Goal: Answer question/provide support

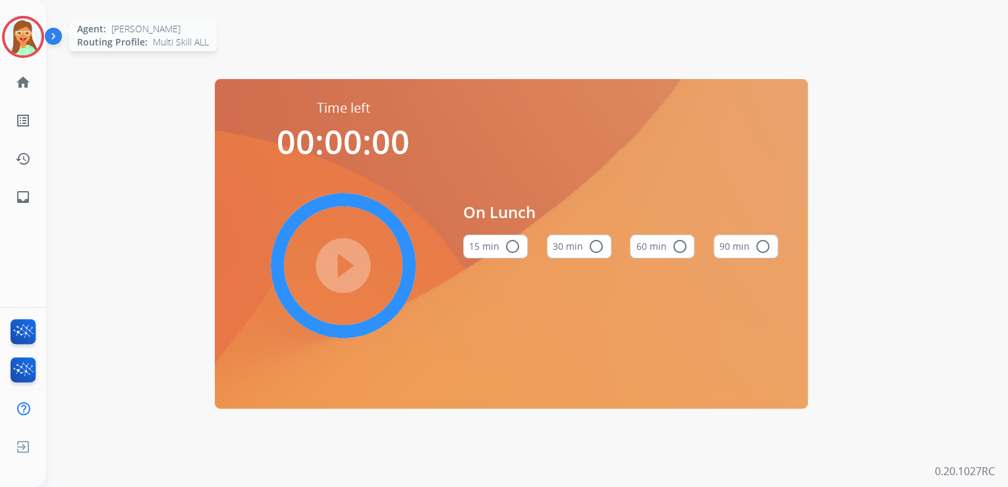
click at [28, 32] on img at bounding box center [23, 36] width 37 height 37
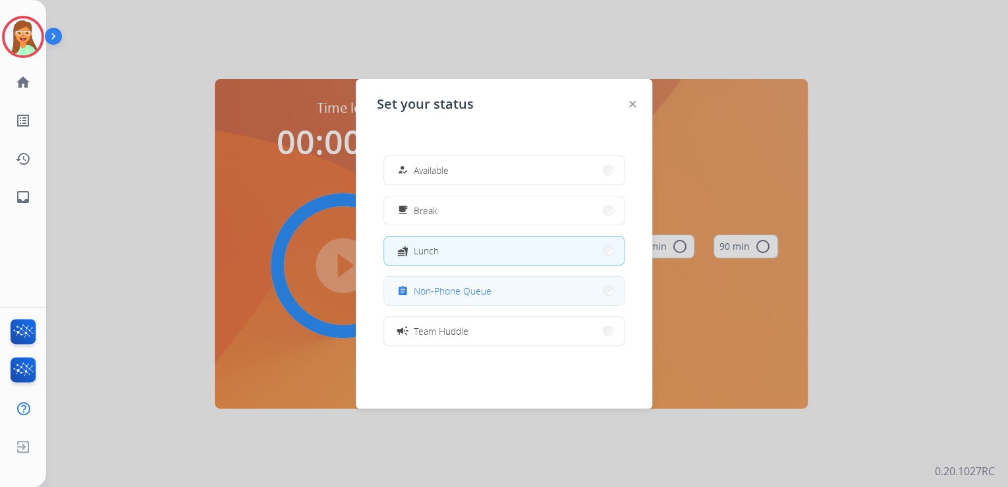
click at [460, 298] on button "assignment Non-Phone Queue" at bounding box center [504, 291] width 240 height 28
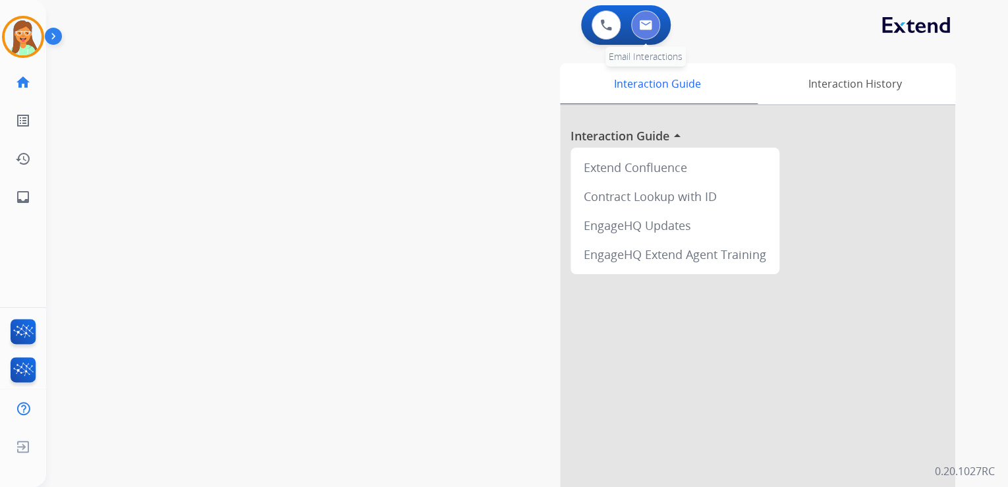
click at [651, 33] on button at bounding box center [645, 25] width 29 height 29
select select "**********"
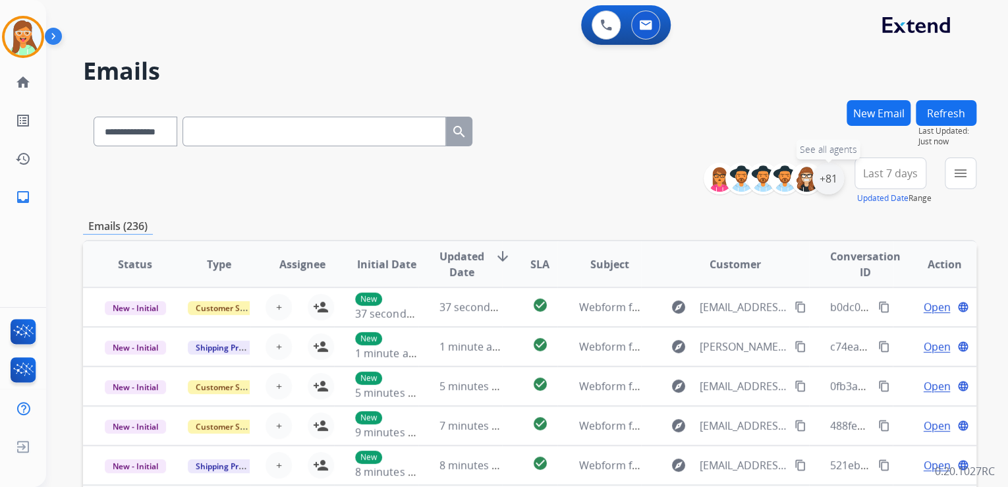
click at [825, 173] on div "+81" at bounding box center [828, 179] width 32 height 32
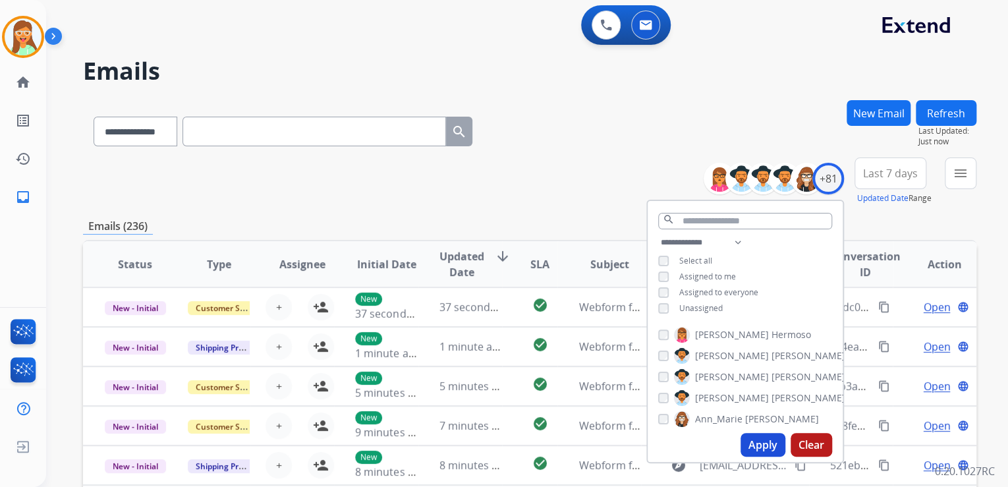
click at [757, 437] on button "Apply" at bounding box center [762, 445] width 45 height 24
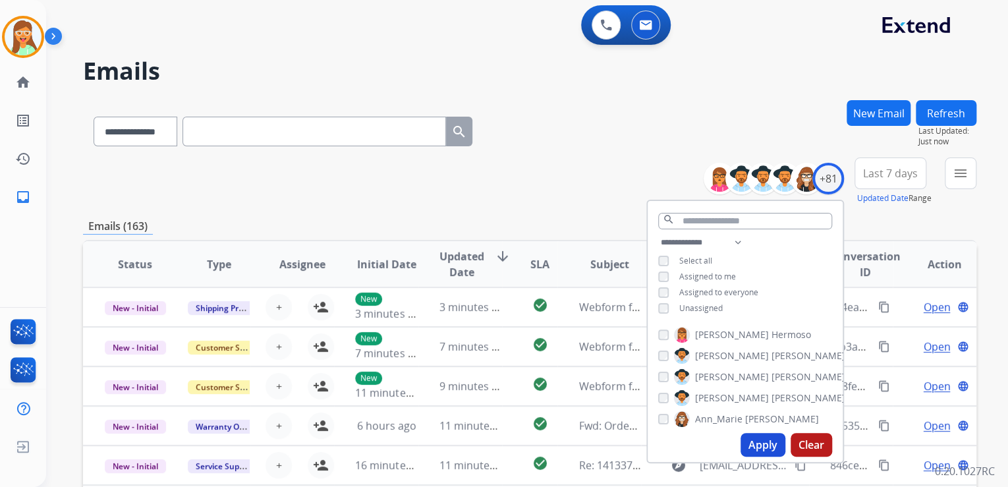
click at [941, 177] on div "**********" at bounding box center [844, 180] width 263 height 47
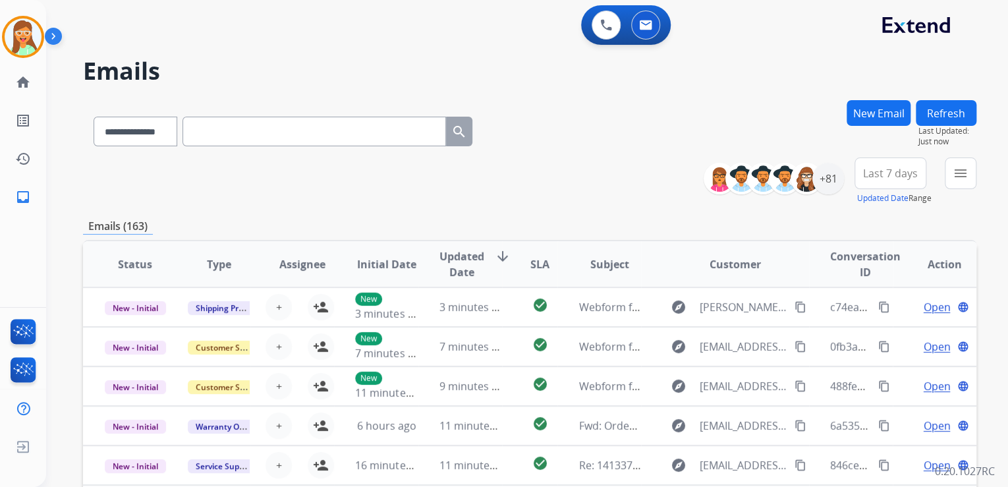
click at [982, 169] on div "**********" at bounding box center [527, 243] width 962 height 487
click at [970, 177] on button "menu Filters" at bounding box center [960, 173] width 32 height 32
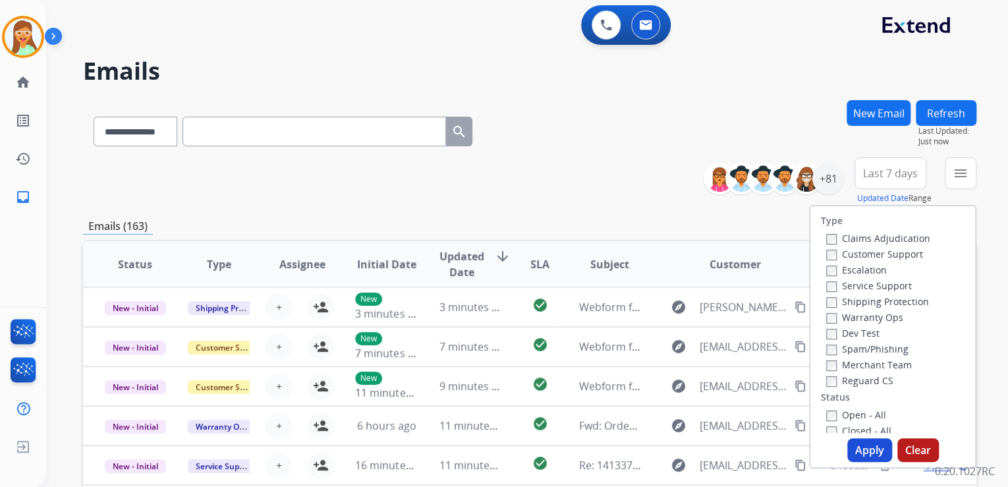
click at [855, 312] on label "Warranty Ops" at bounding box center [864, 317] width 77 height 13
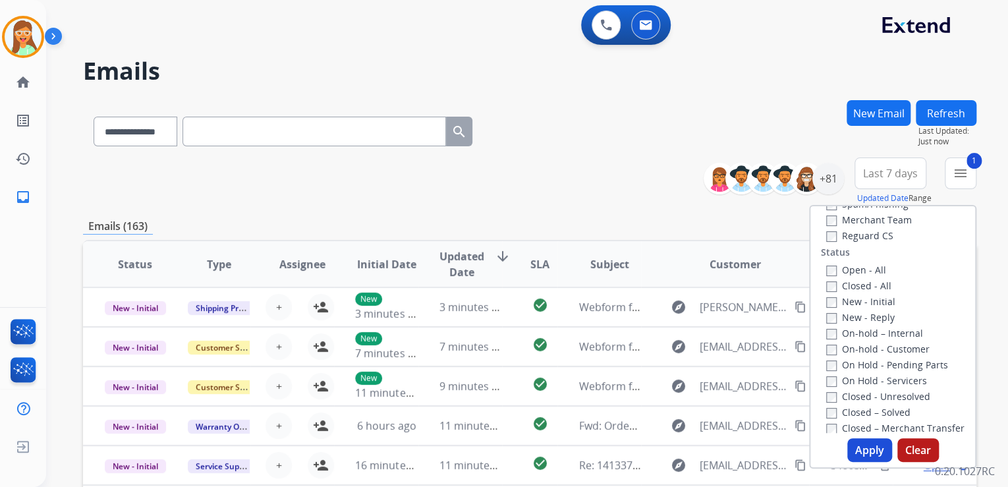
scroll to position [158, 0]
click at [872, 446] on button "Apply" at bounding box center [869, 450] width 45 height 24
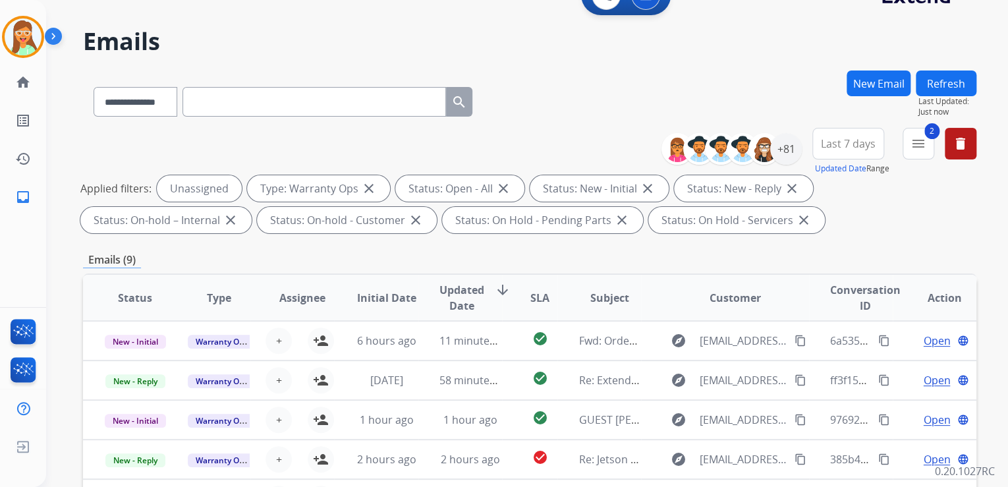
scroll to position [0, 0]
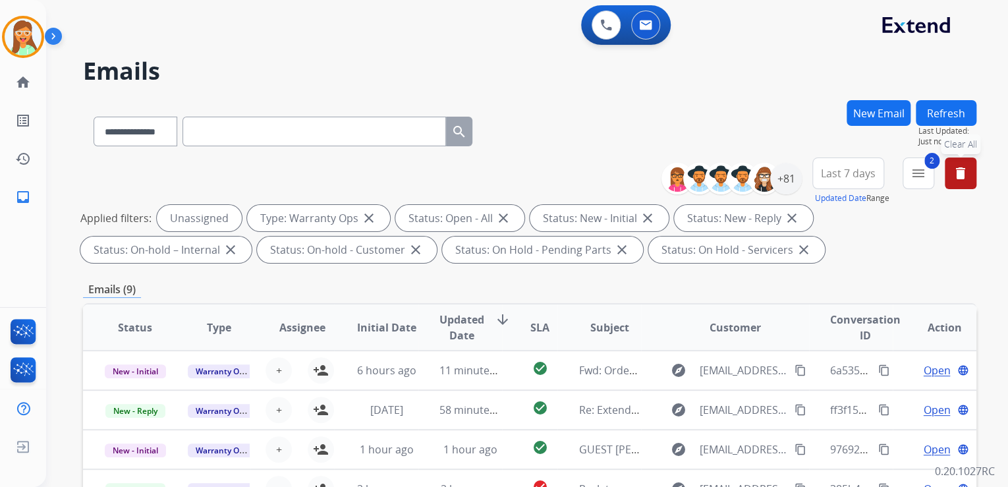
click at [975, 176] on div "**********" at bounding box center [823, 180] width 305 height 47
click at [954, 175] on mat-icon "delete" at bounding box center [960, 173] width 16 height 16
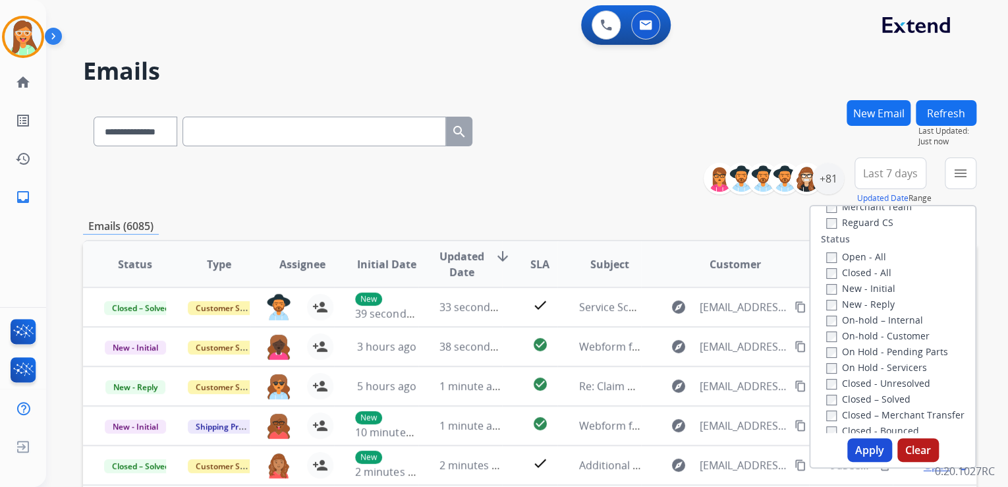
drag, startPoint x: 658, startPoint y: 174, endPoint x: 651, endPoint y: 177, distance: 8.0
click at [656, 177] on div "**********" at bounding box center [529, 180] width 893 height 47
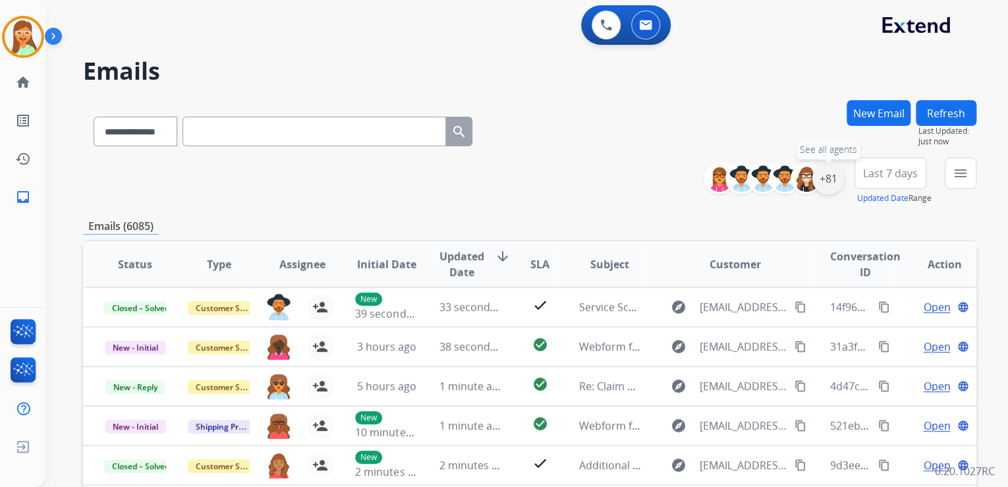
click at [829, 184] on div "+81" at bounding box center [828, 179] width 32 height 32
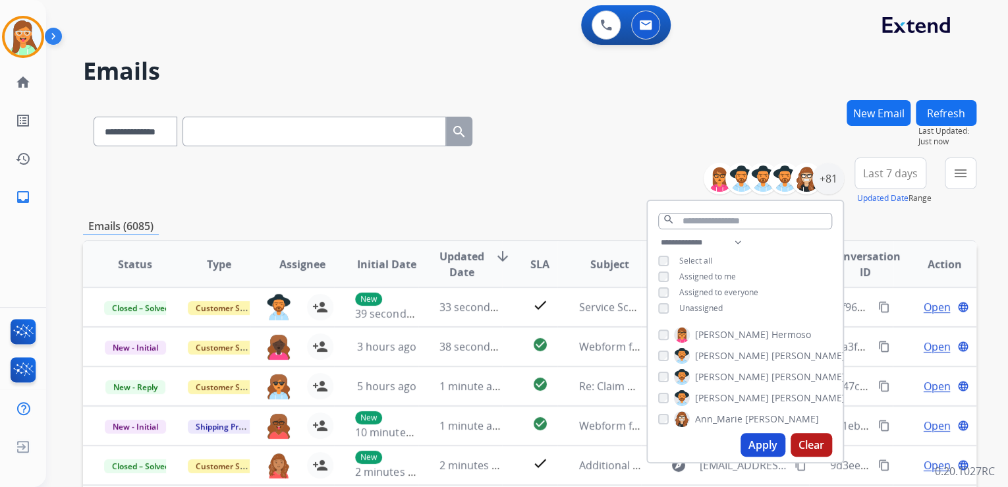
click at [773, 440] on button "Apply" at bounding box center [762, 445] width 45 height 24
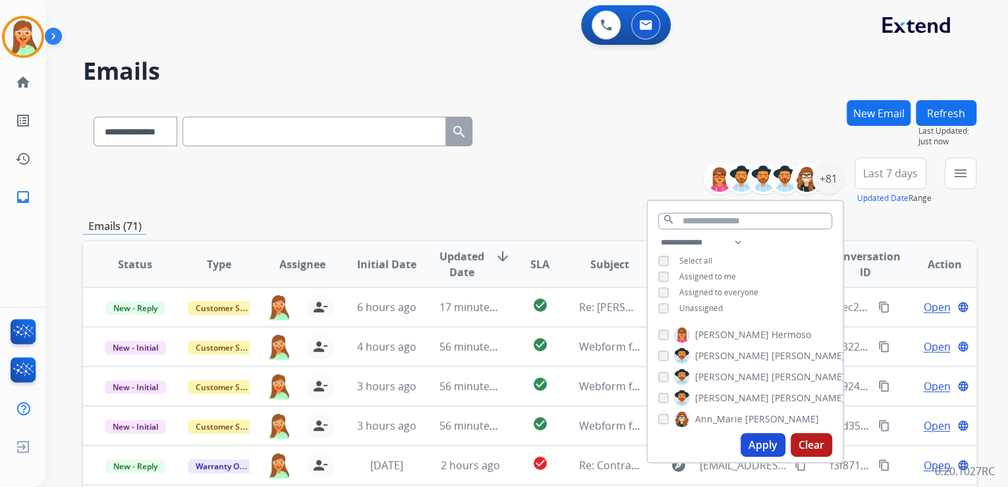
click at [572, 150] on div "**********" at bounding box center [529, 128] width 893 height 57
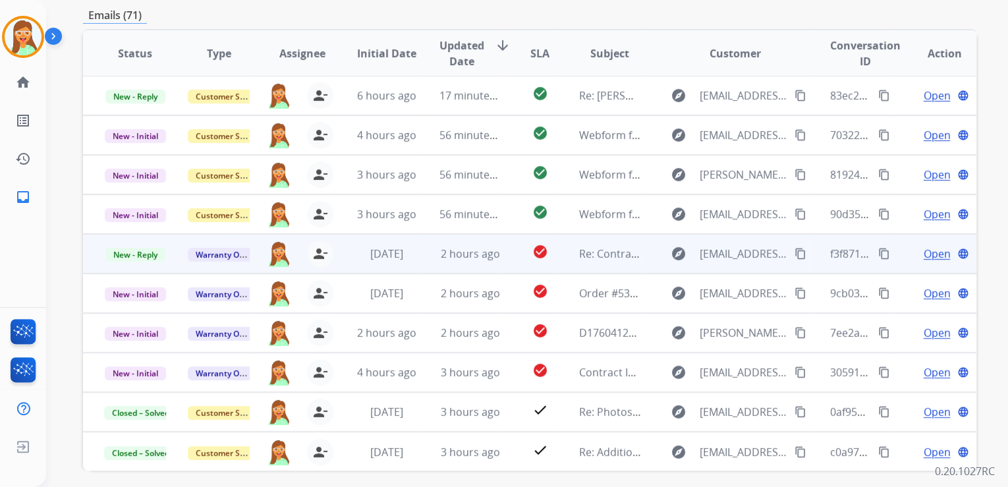
scroll to position [262, 0]
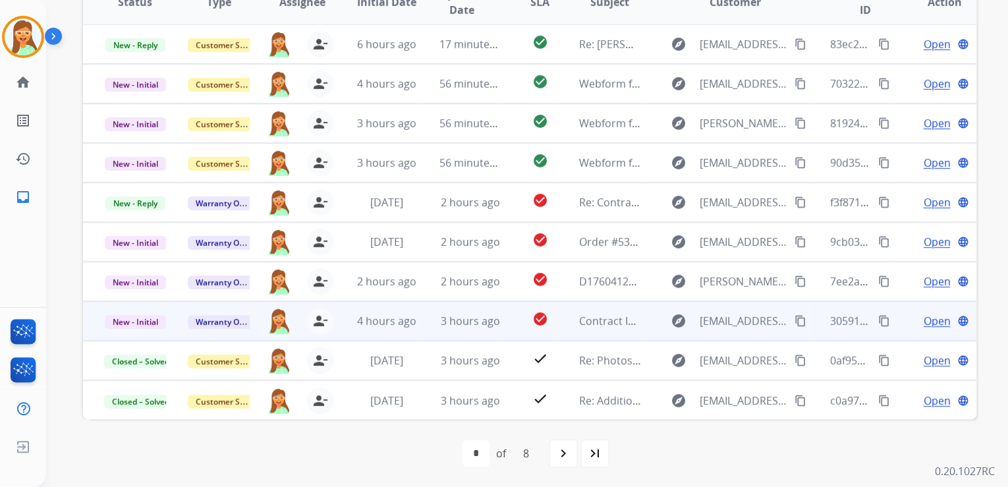
click at [937, 319] on span "Open" at bounding box center [936, 321] width 27 height 16
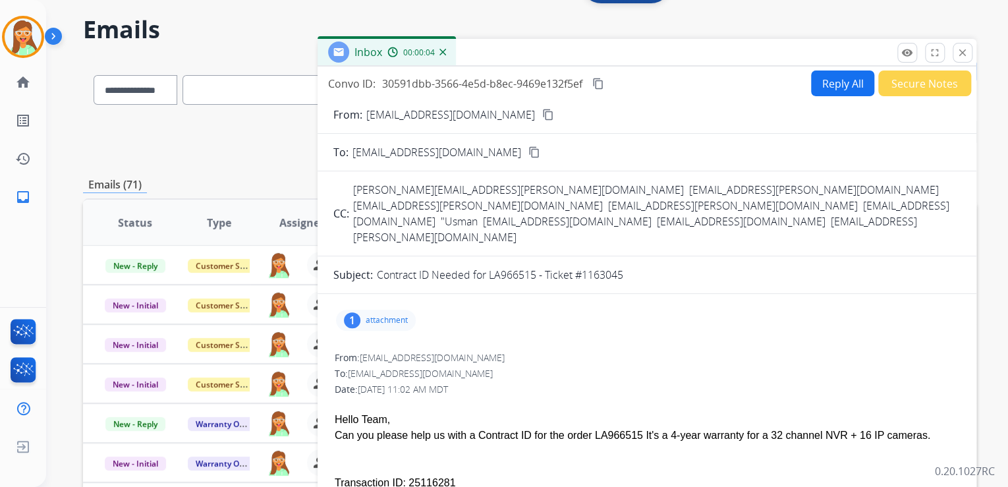
scroll to position [0, 0]
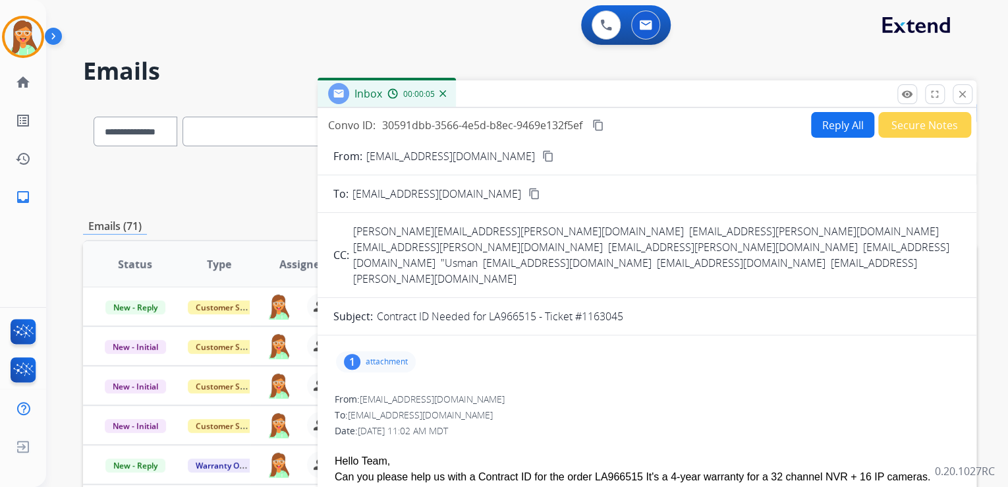
click at [965, 105] on div "Inbox 00:00:05" at bounding box center [646, 94] width 659 height 28
click at [964, 97] on mat-icon "close" at bounding box center [962, 94] width 12 height 12
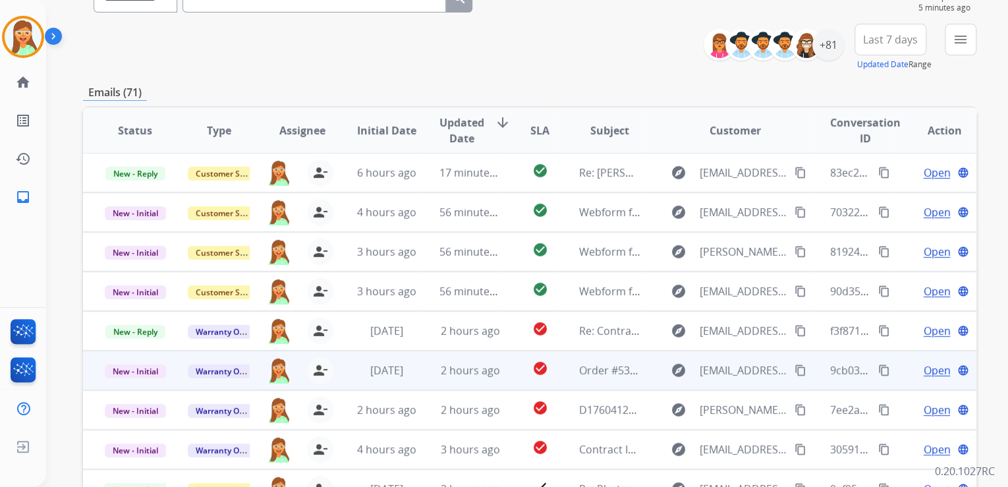
scroll to position [158, 0]
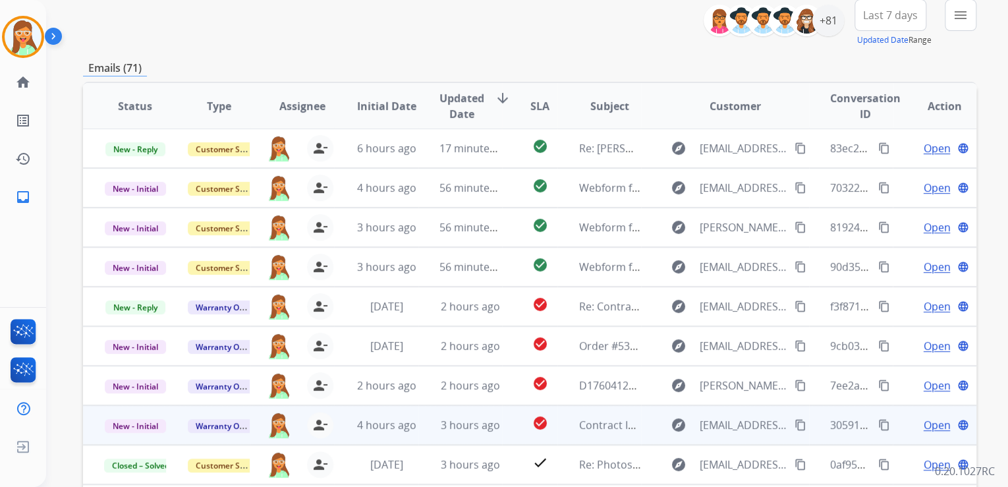
click at [927, 429] on span "Open" at bounding box center [936, 425] width 27 height 16
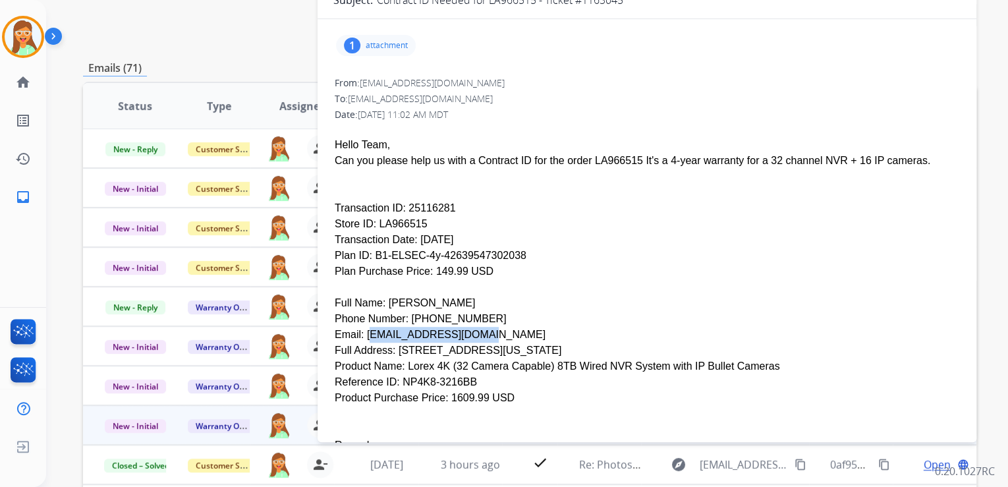
drag, startPoint x: 361, startPoint y: 303, endPoint x: 460, endPoint y: 307, distance: 98.9
click at [460, 327] on div "Email: [EMAIL_ADDRESS][DOMAIN_NAME]" at bounding box center [647, 335] width 624 height 16
copy div "[EMAIL_ADDRESS][DOMAIN_NAME]"
drag, startPoint x: 403, startPoint y: 288, endPoint x: 465, endPoint y: 288, distance: 61.9
click at [465, 311] on div "Phone Number: [PHONE_NUMBER]" at bounding box center [647, 319] width 624 height 16
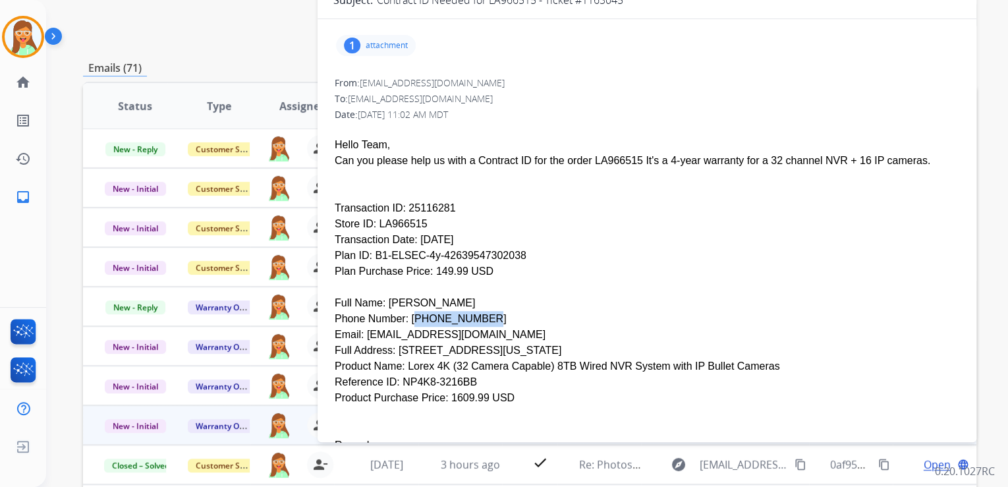
copy div "[PHONE_NUMBER]"
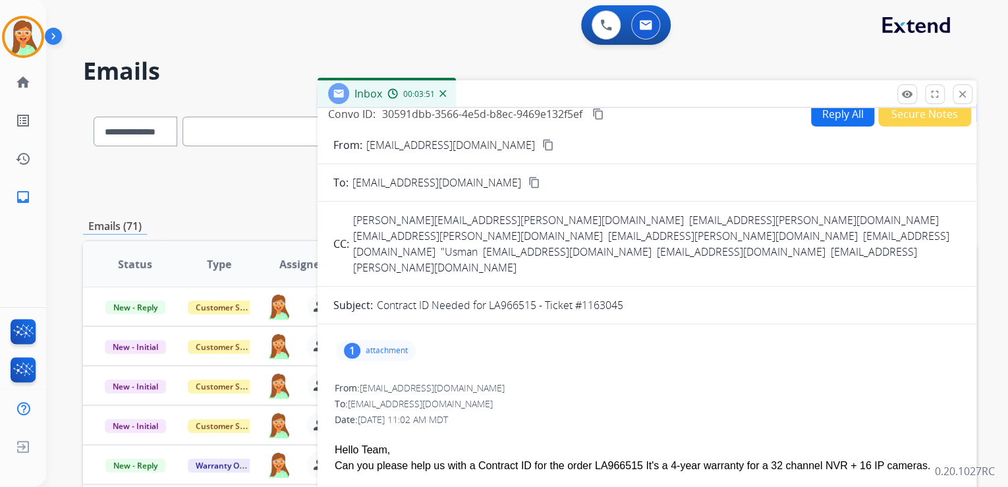
scroll to position [0, 0]
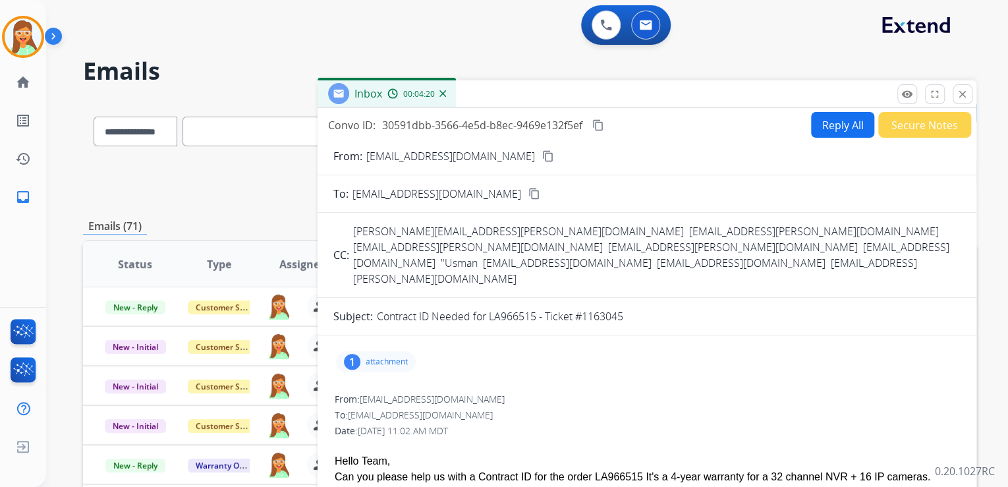
click at [840, 124] on button "Reply All" at bounding box center [842, 125] width 63 height 26
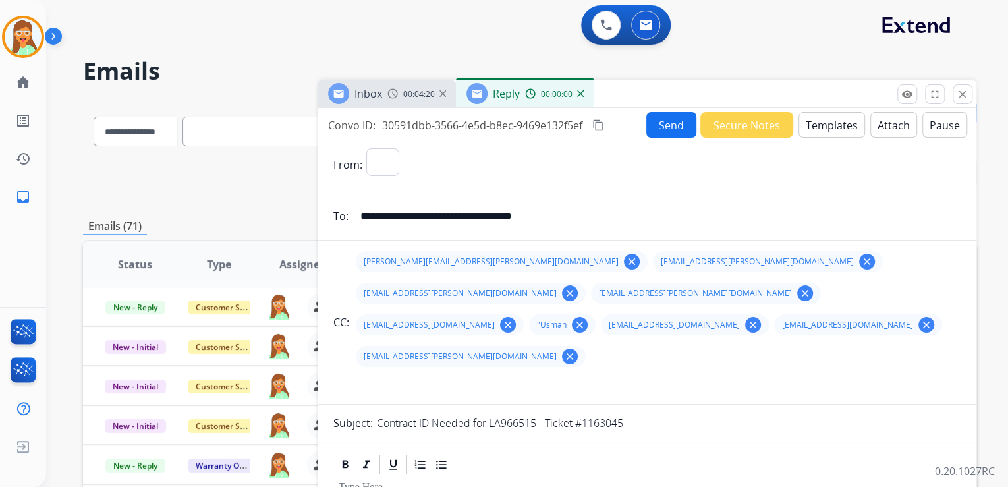
select select "**********"
click at [833, 119] on button "Templates" at bounding box center [831, 125] width 67 height 26
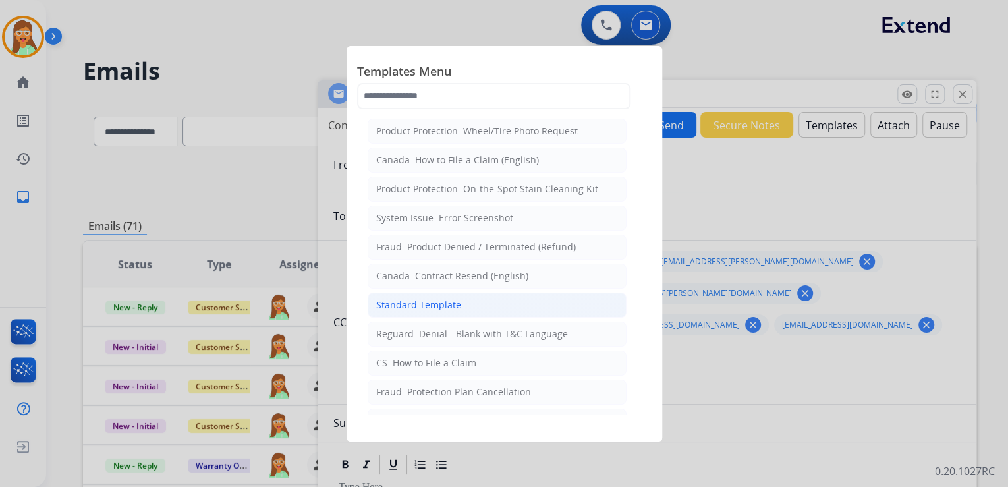
click at [451, 304] on div "Standard Template" at bounding box center [418, 304] width 85 height 13
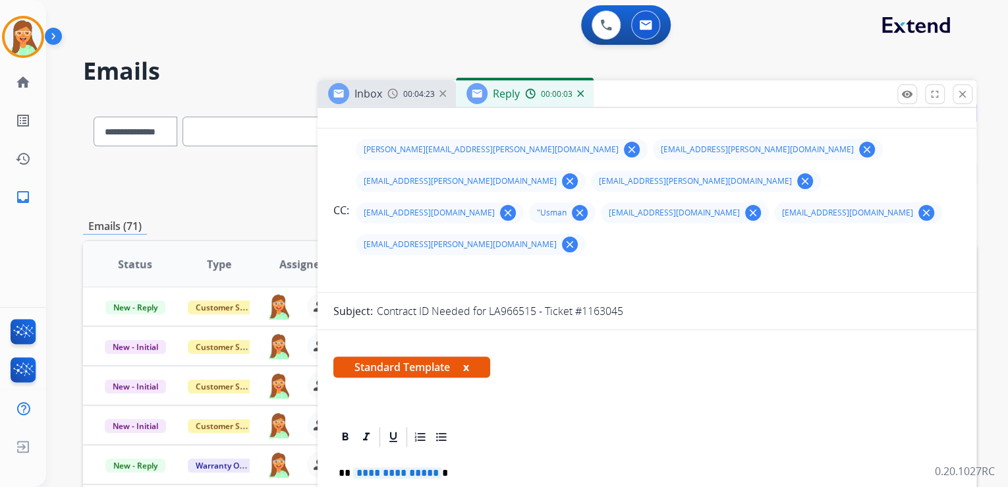
scroll to position [158, 0]
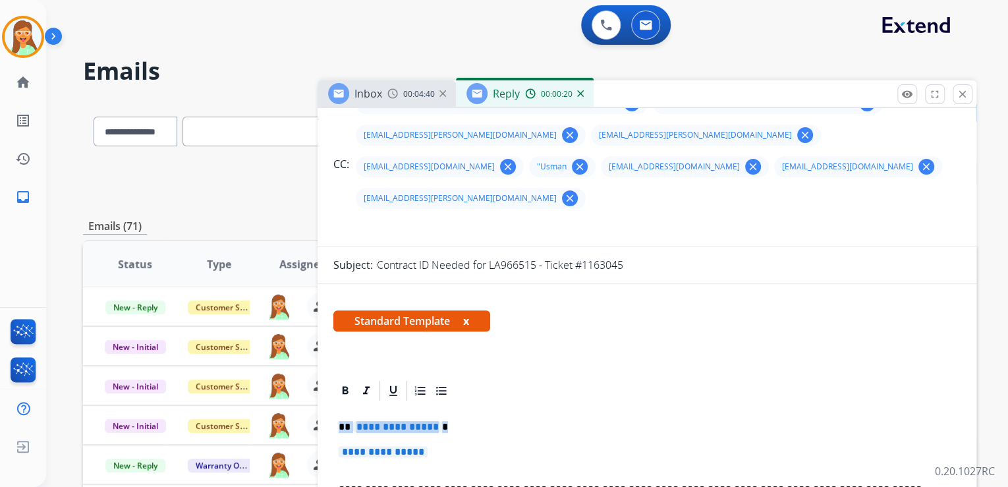
drag, startPoint x: 335, startPoint y: 399, endPoint x: 324, endPoint y: 396, distance: 11.0
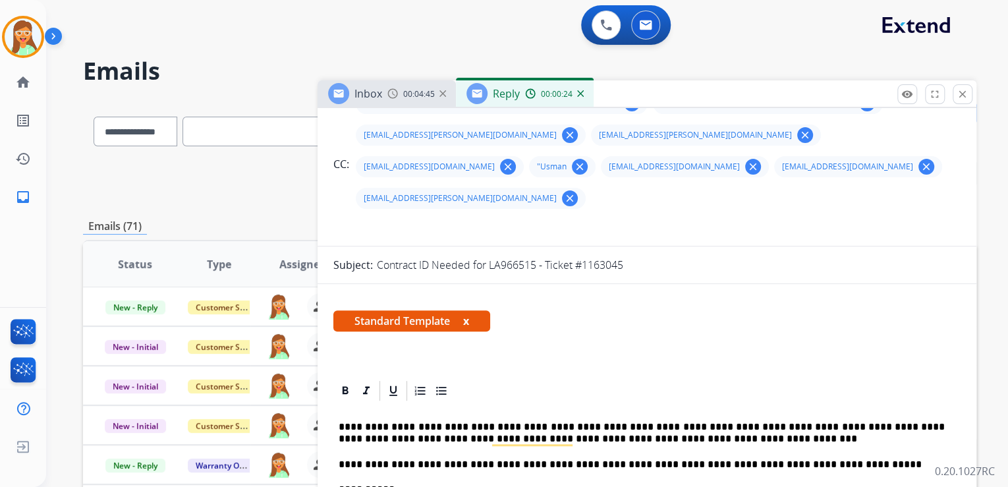
click at [340, 421] on p "**********" at bounding box center [642, 433] width 606 height 24
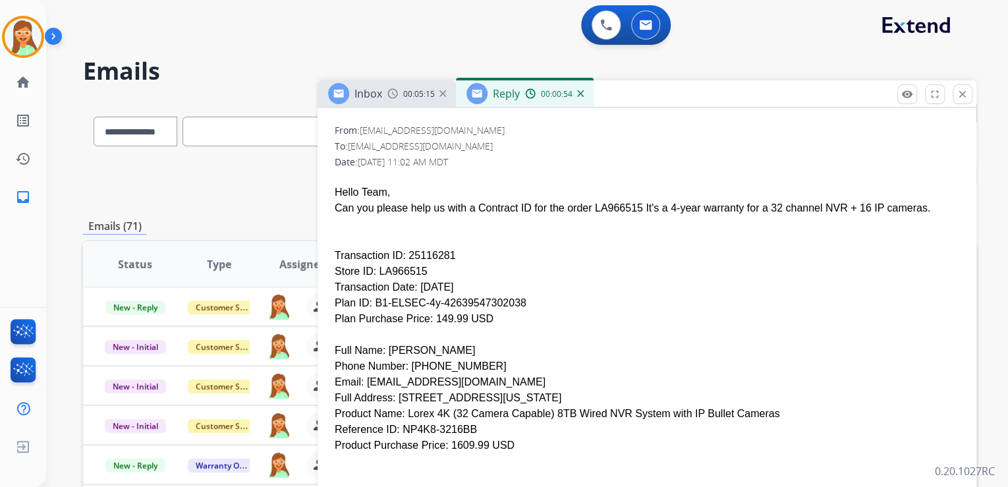
scroll to position [870, 0]
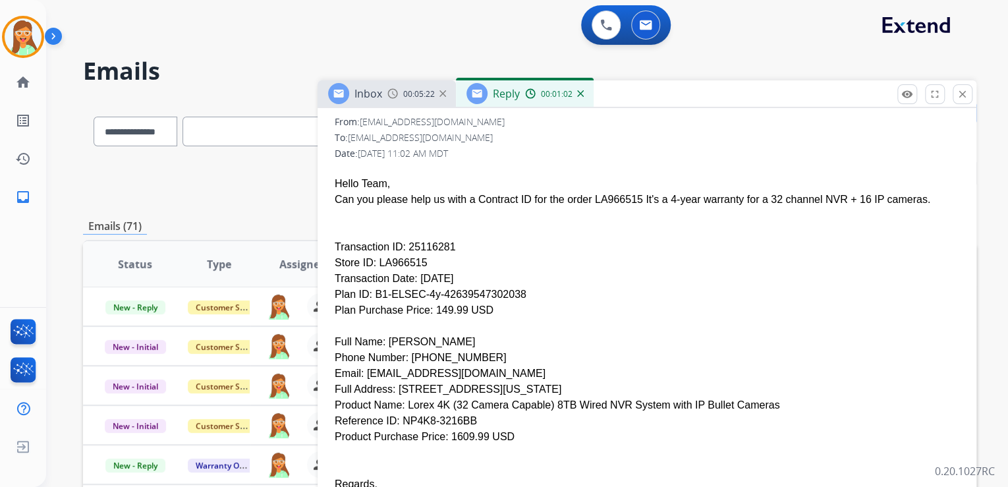
drag, startPoint x: 445, startPoint y: 213, endPoint x: 398, endPoint y: 214, distance: 46.1
click at [398, 239] on div "Transaction ID: 25116281" at bounding box center [647, 247] width 624 height 16
copy div "25116281"
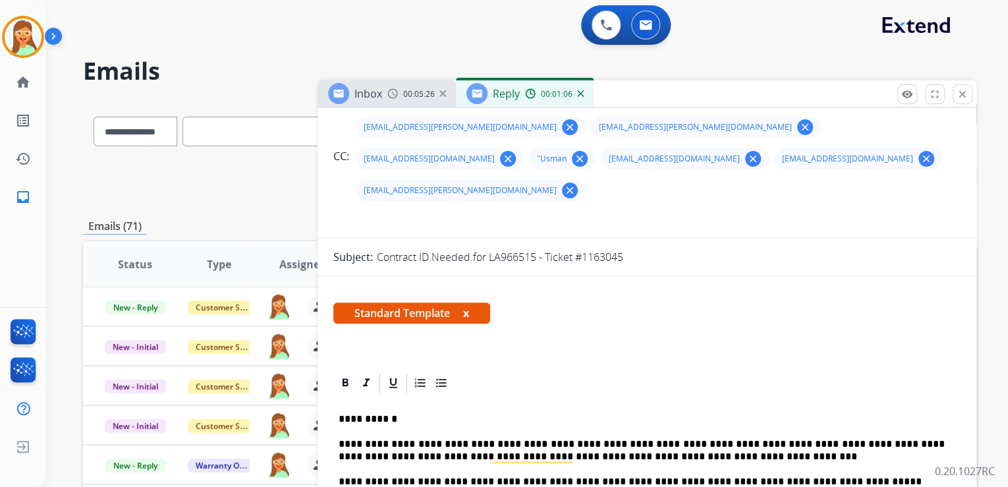
scroll to position [238, 0]
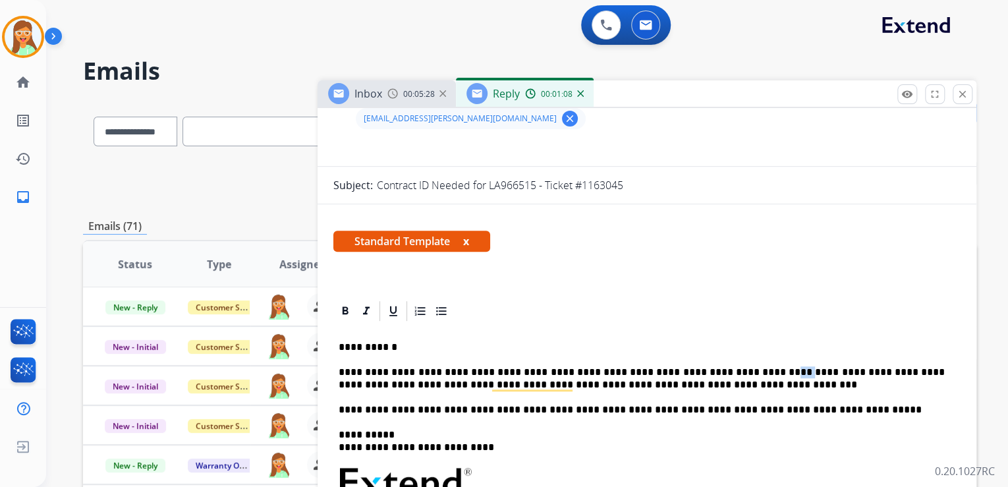
drag, startPoint x: 750, startPoint y: 341, endPoint x: 732, endPoint y: 340, distance: 17.8
click at [732, 366] on p "**********" at bounding box center [642, 378] width 606 height 24
drag, startPoint x: 700, startPoint y: 340, endPoint x: 707, endPoint y: 354, distance: 15.6
click at [707, 366] on p "**********" at bounding box center [642, 378] width 606 height 24
click at [701, 366] on p "**********" at bounding box center [642, 378] width 606 height 24
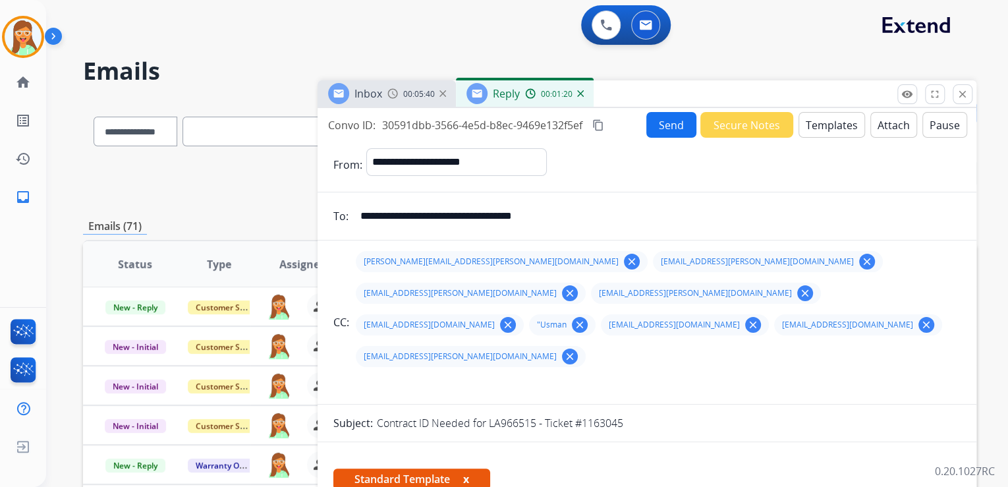
scroll to position [0, 0]
click at [884, 132] on button "Attach" at bounding box center [893, 125] width 47 height 26
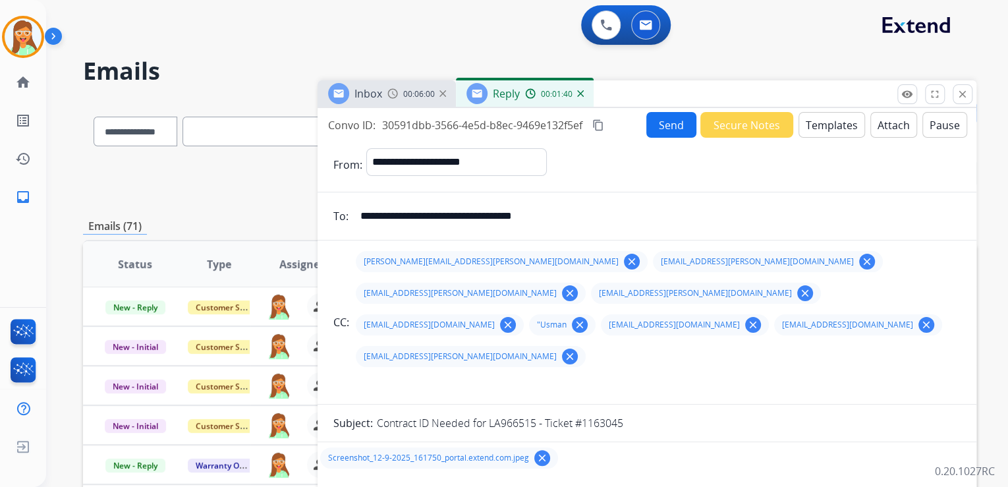
click at [662, 130] on button "Send" at bounding box center [671, 125] width 50 height 26
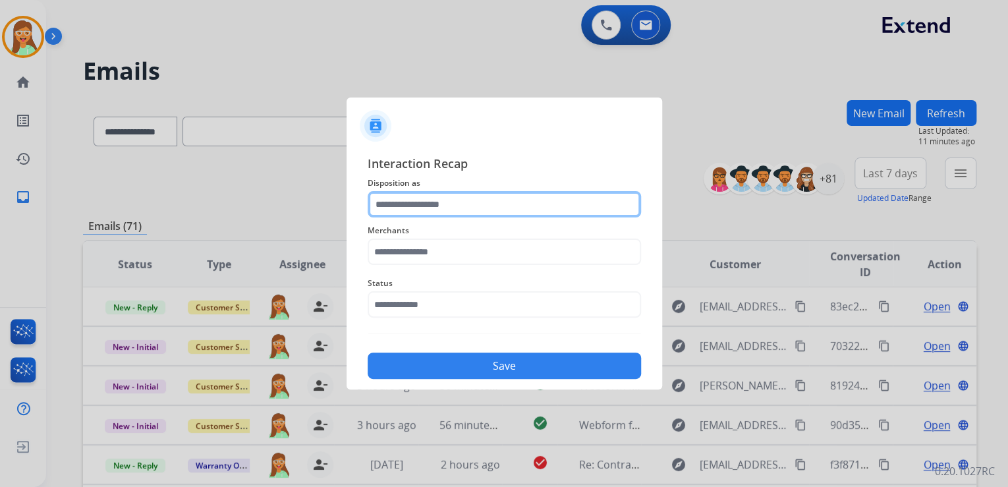
click at [456, 210] on input "text" at bounding box center [504, 204] width 273 height 26
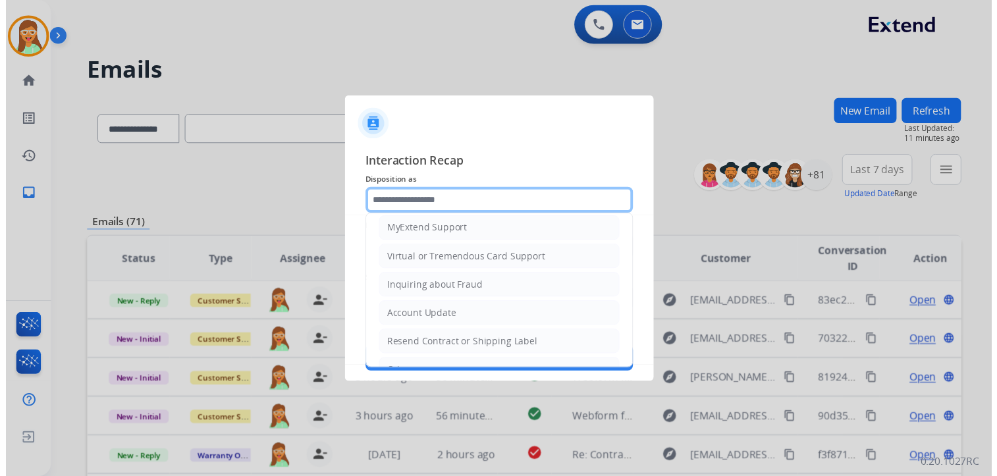
scroll to position [158, 0]
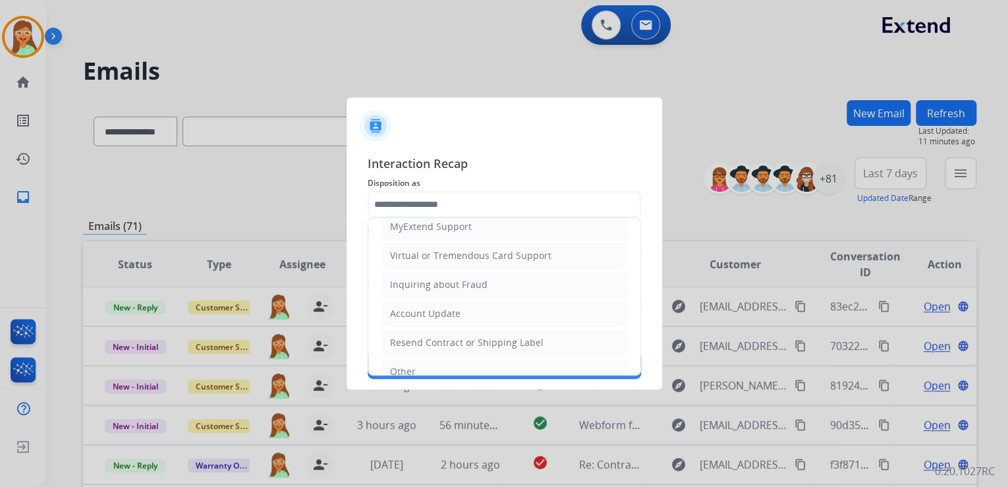
click at [445, 307] on div "Account Update" at bounding box center [425, 313] width 70 height 13
type input "**********"
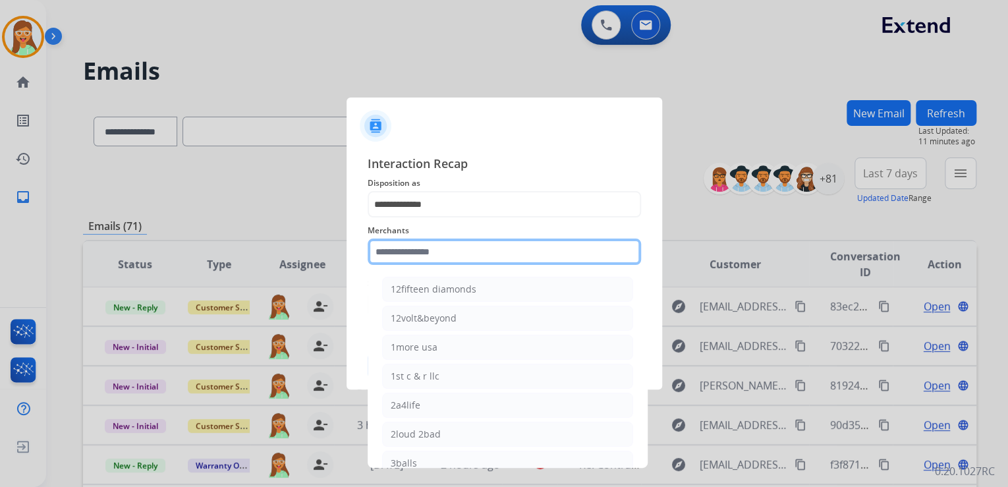
click at [449, 249] on input "text" at bounding box center [504, 251] width 273 height 26
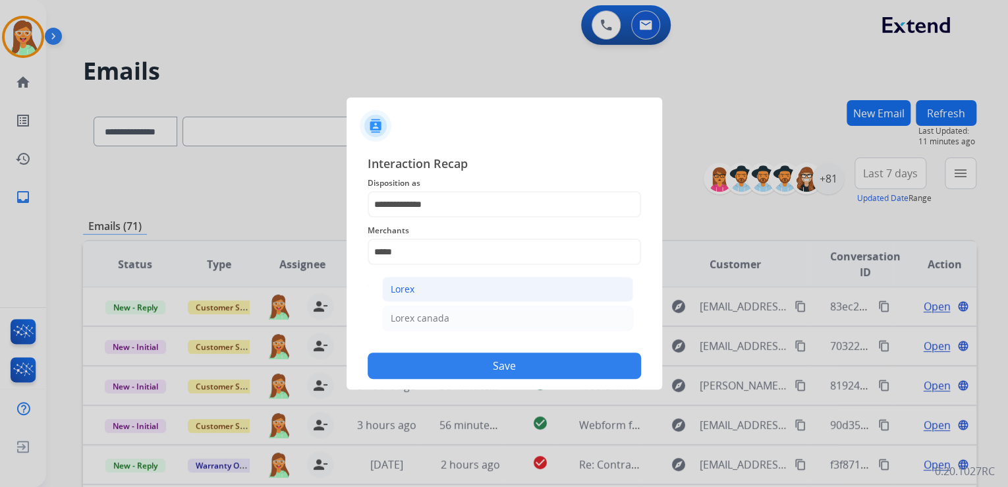
click at [435, 296] on li "Lorex" at bounding box center [507, 289] width 251 height 25
type input "*****"
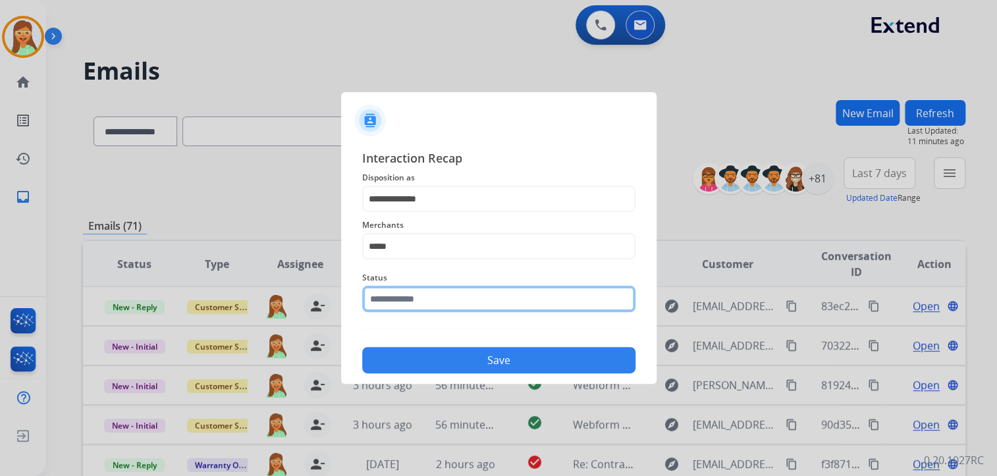
click at [396, 308] on input "text" at bounding box center [498, 299] width 273 height 26
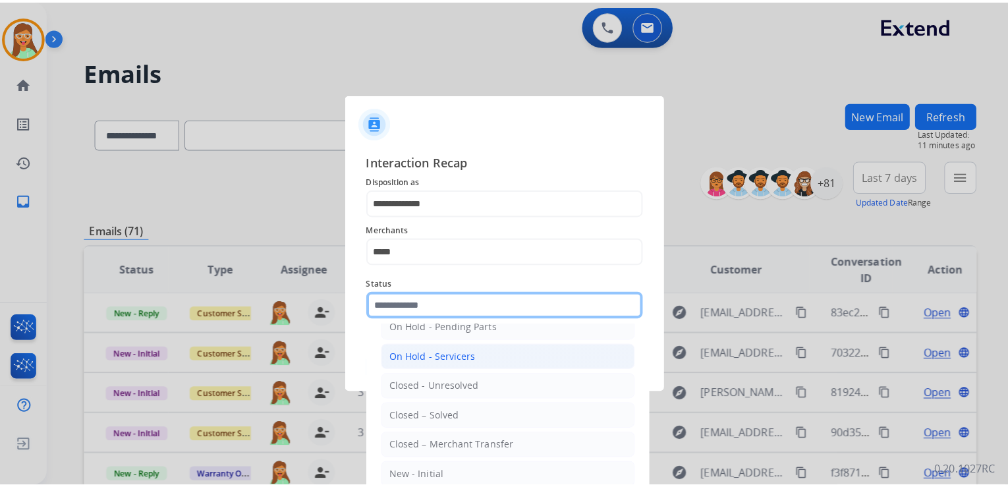
scroll to position [76, 0]
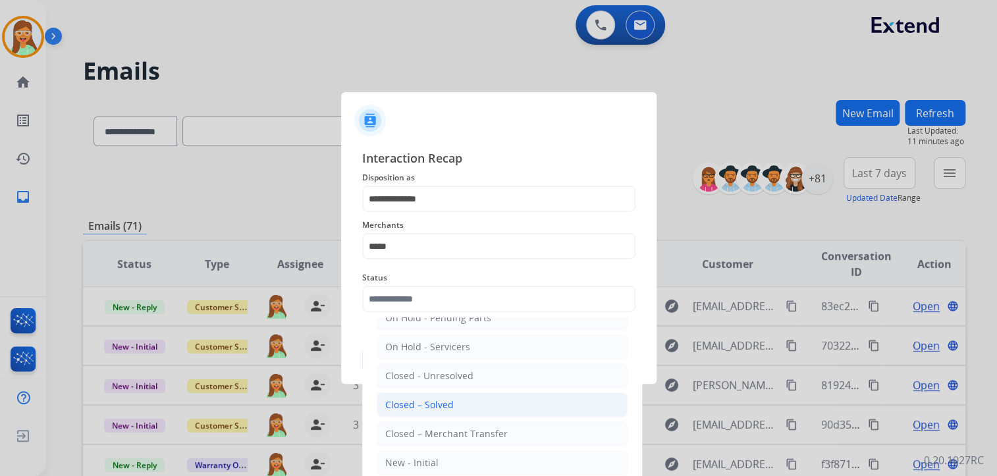
click at [445, 412] on li "Closed – Solved" at bounding box center [502, 405] width 251 height 25
type input "**********"
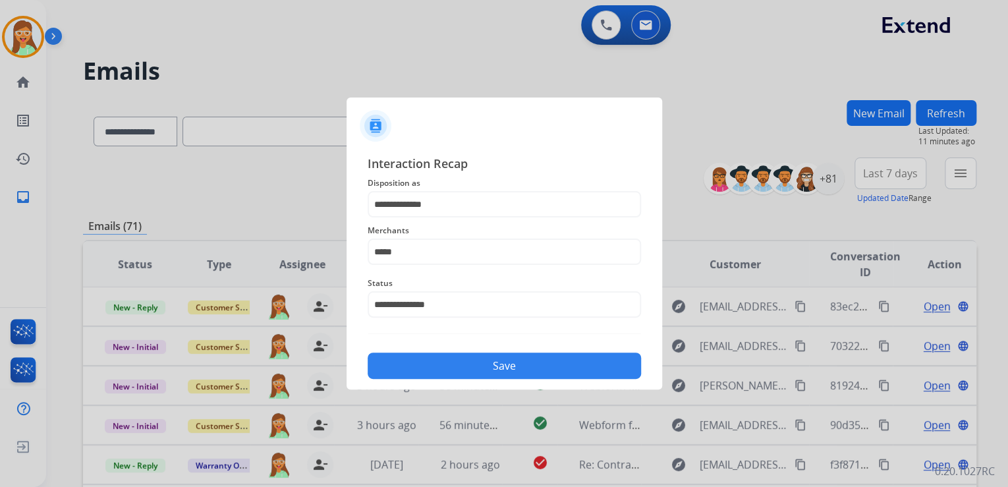
click at [459, 364] on button "Save" at bounding box center [504, 365] width 273 height 26
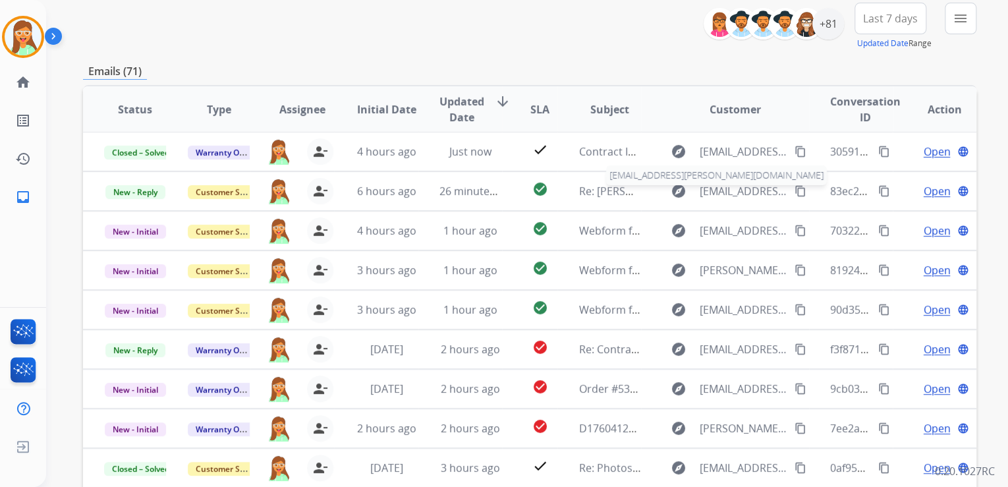
scroll to position [158, 0]
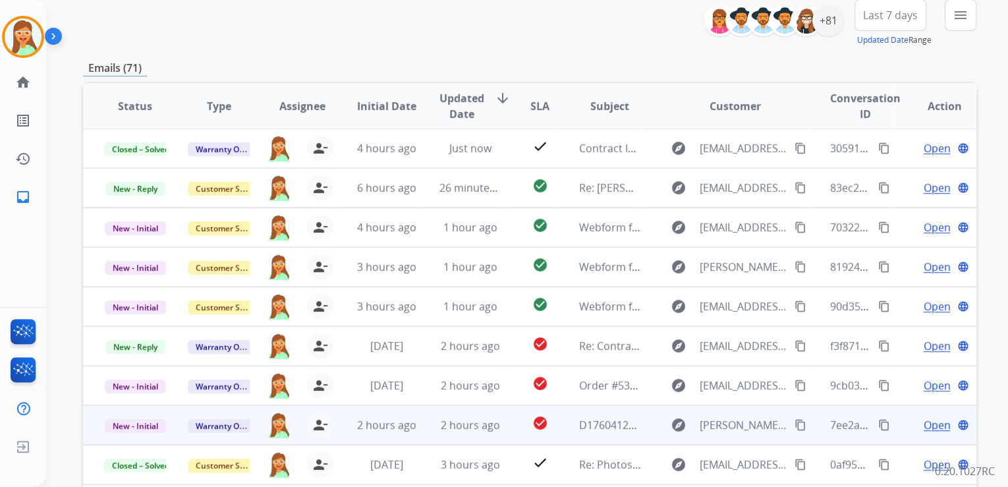
click at [923, 422] on span "Open" at bounding box center [936, 425] width 27 height 16
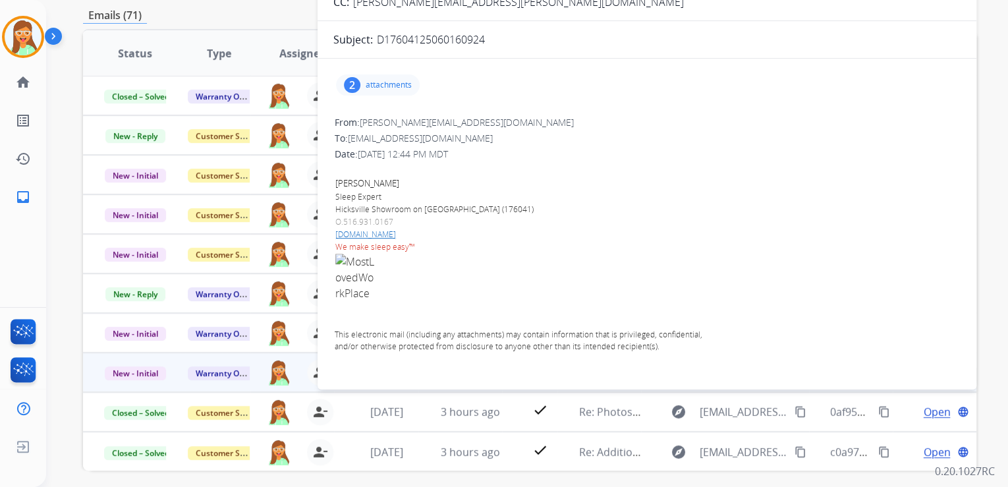
scroll to position [0, 0]
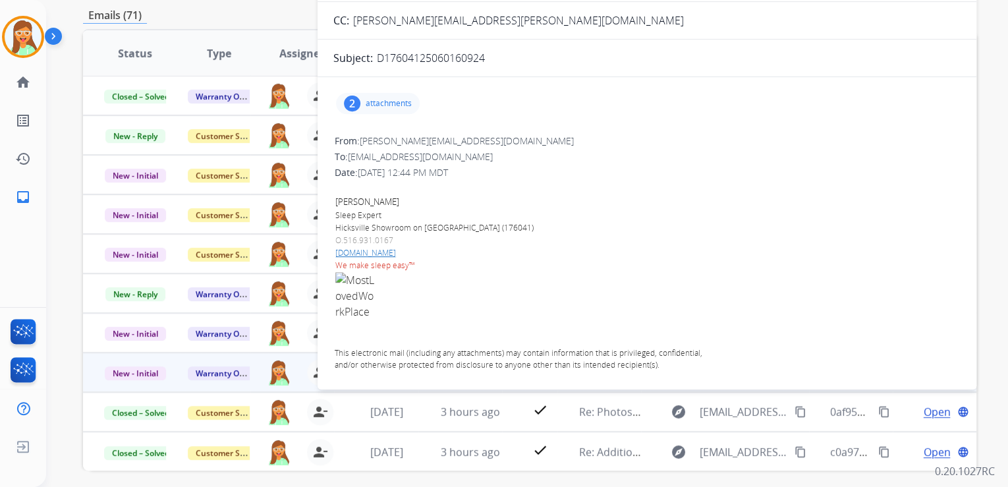
click at [404, 107] on p "attachments" at bounding box center [389, 103] width 46 height 11
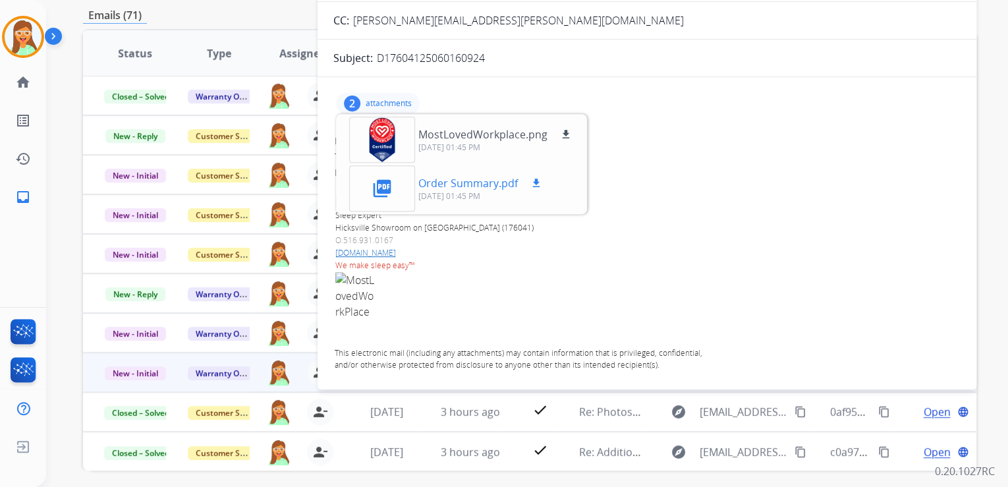
click at [533, 182] on mat-icon "download" at bounding box center [536, 183] width 12 height 12
click at [763, 171] on div "Date: [DATE] 12:44 PM MDT" at bounding box center [647, 172] width 624 height 13
